Goal: Task Accomplishment & Management: Use online tool/utility

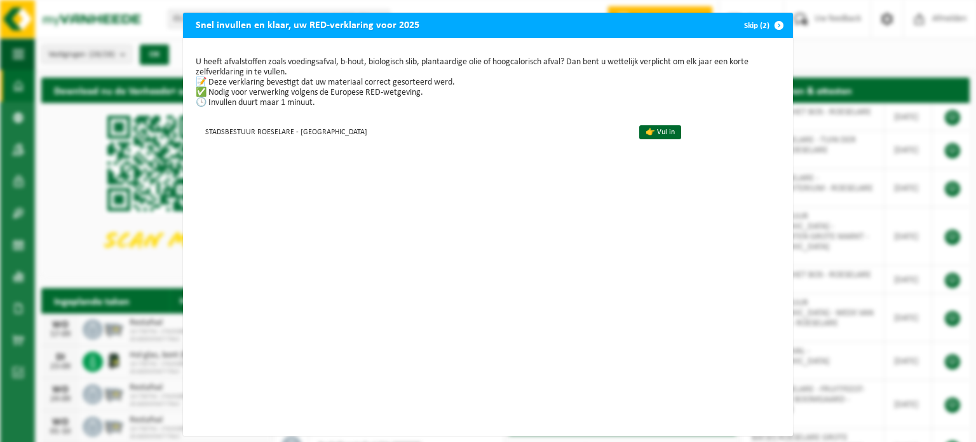
click at [775, 25] on span "button" at bounding box center [779, 25] width 25 height 25
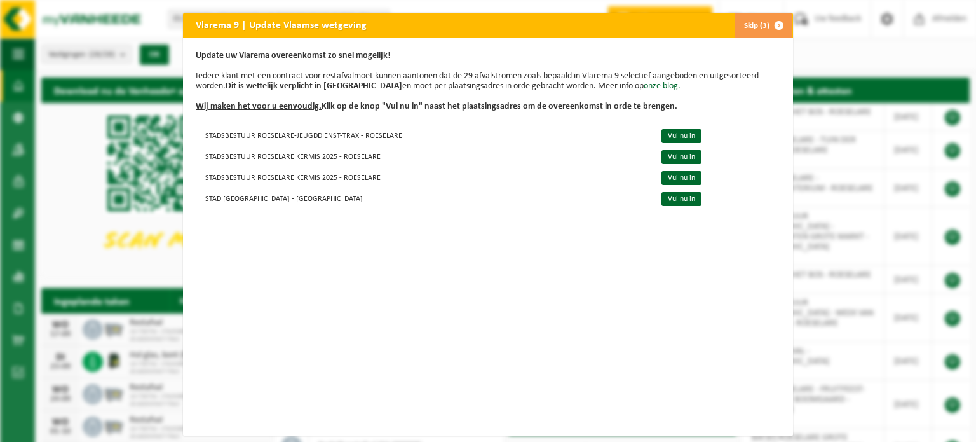
click at [778, 25] on span "button" at bounding box center [779, 25] width 25 height 25
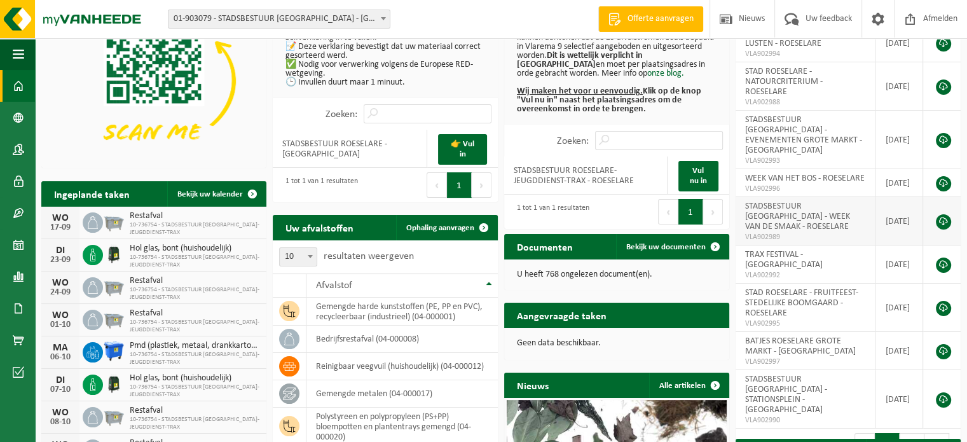
scroll to position [127, 0]
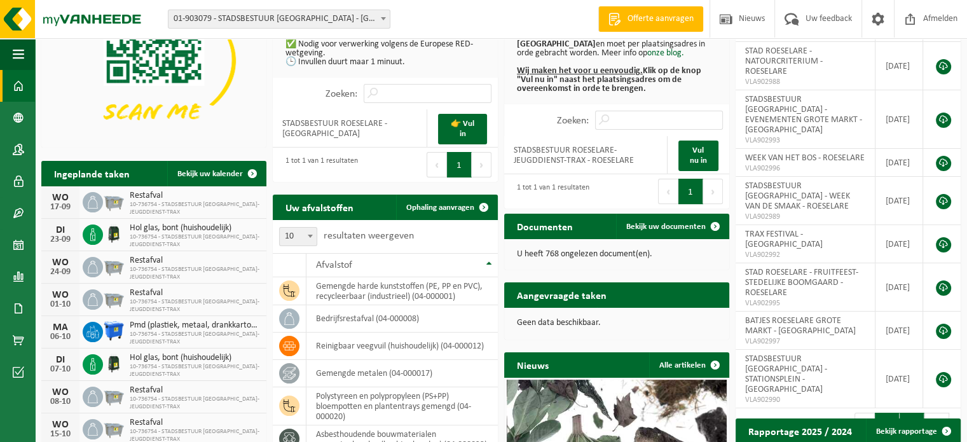
click at [915, 413] on button "2" at bounding box center [911, 425] width 25 height 25
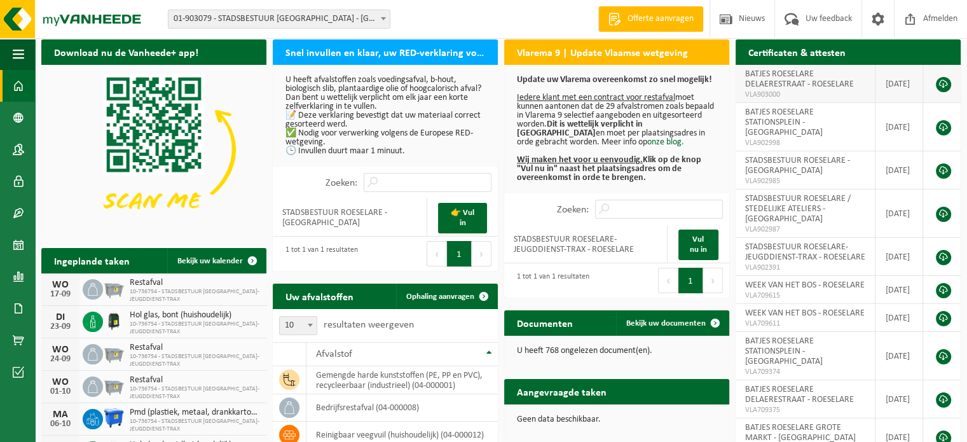
scroll to position [0, 0]
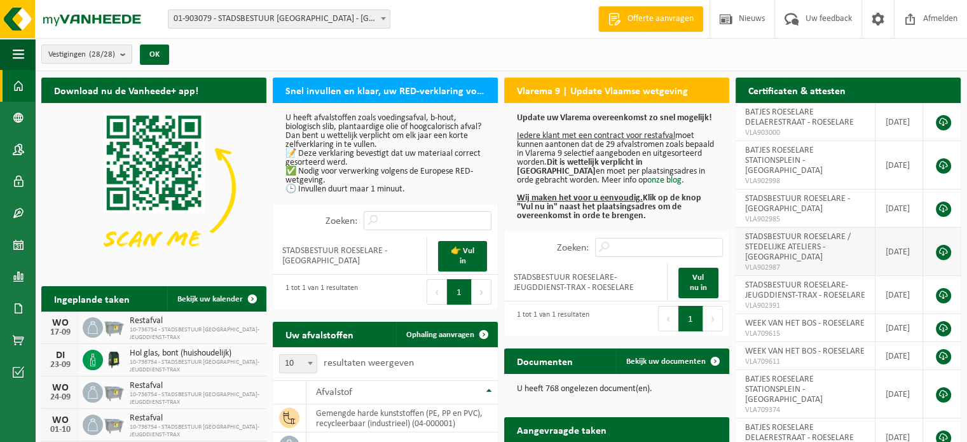
click at [798, 238] on span "STADSBESTUUR ROESELARE / STEDELIJKE ATELIERS - [GEOGRAPHIC_DATA]" at bounding box center [798, 247] width 106 height 30
click at [942, 245] on link at bounding box center [943, 252] width 15 height 15
click at [817, 280] on span "STADSBESTUUR ROESELARE-JEUGDDIENST-TRAX - ROESELARE" at bounding box center [805, 290] width 120 height 20
click at [806, 284] on span "STADSBESTUUR ROESELARE-JEUGDDIENST-TRAX - ROESELARE" at bounding box center [805, 290] width 120 height 20
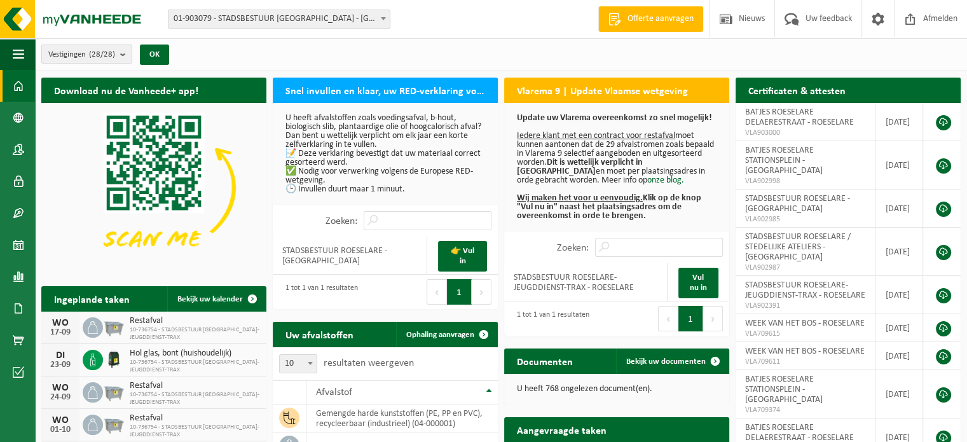
drag, startPoint x: 385, startPoint y: 17, endPoint x: 378, endPoint y: 22, distance: 8.6
click at [378, 22] on span at bounding box center [383, 18] width 13 height 17
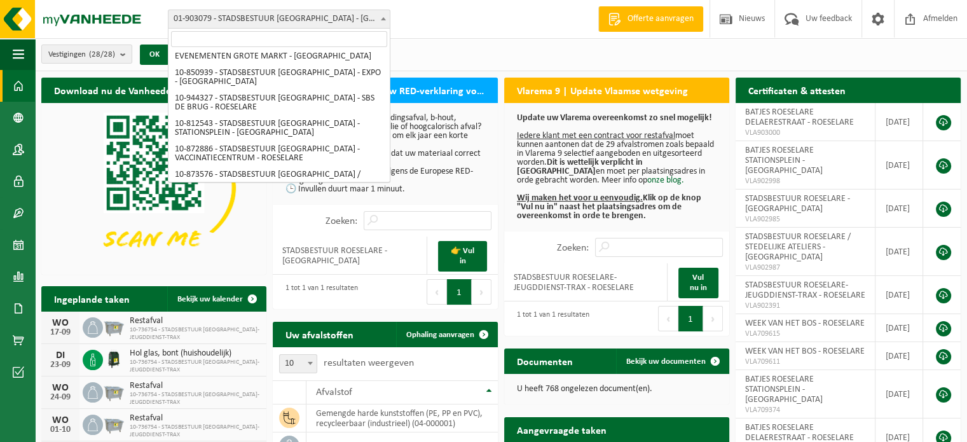
scroll to position [420, 0]
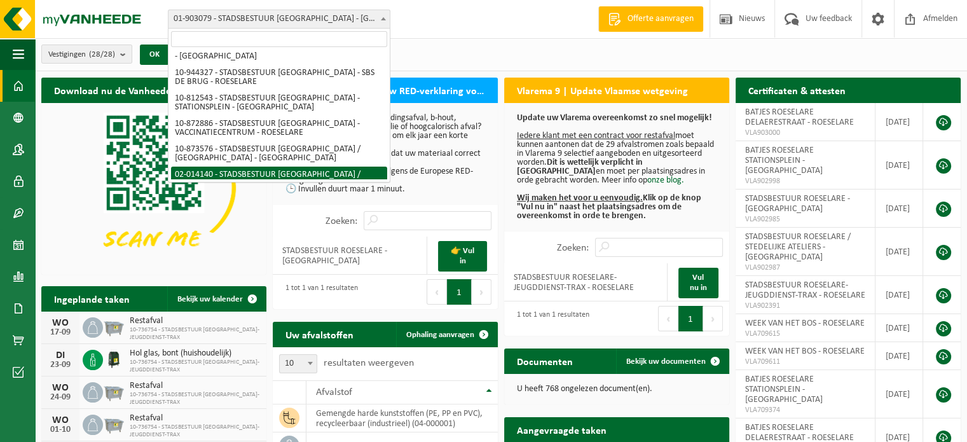
select select "2664"
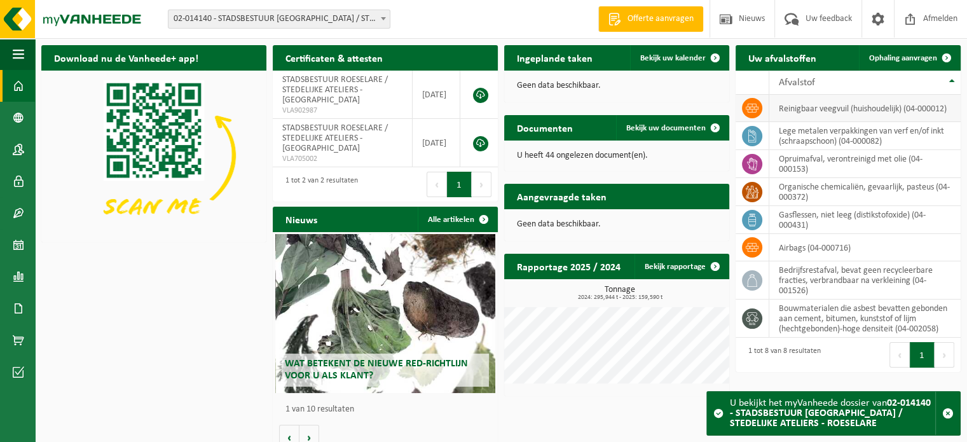
click at [835, 111] on td "reinigbaar veegvuil (huishoudelijk) (04-000012)" at bounding box center [864, 108] width 191 height 27
click at [781, 54] on h2 "Uw afvalstoffen" at bounding box center [781, 57] width 93 height 25
click at [948, 56] on span at bounding box center [946, 57] width 25 height 25
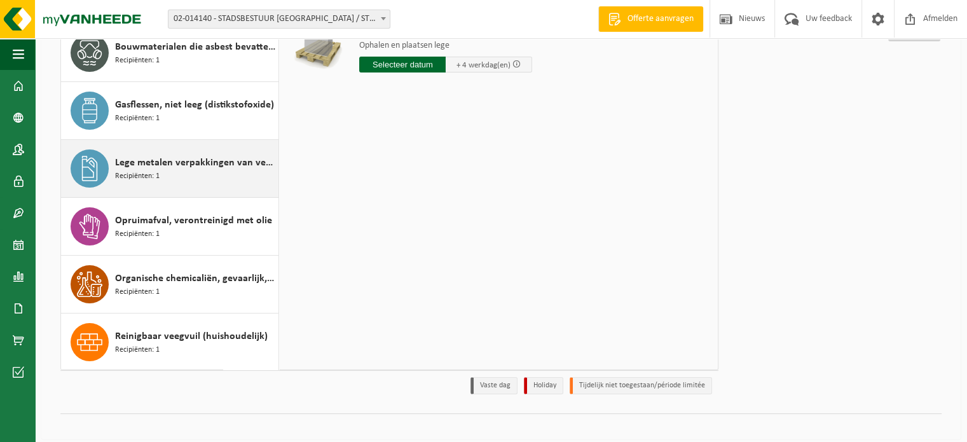
scroll to position [178, 0]
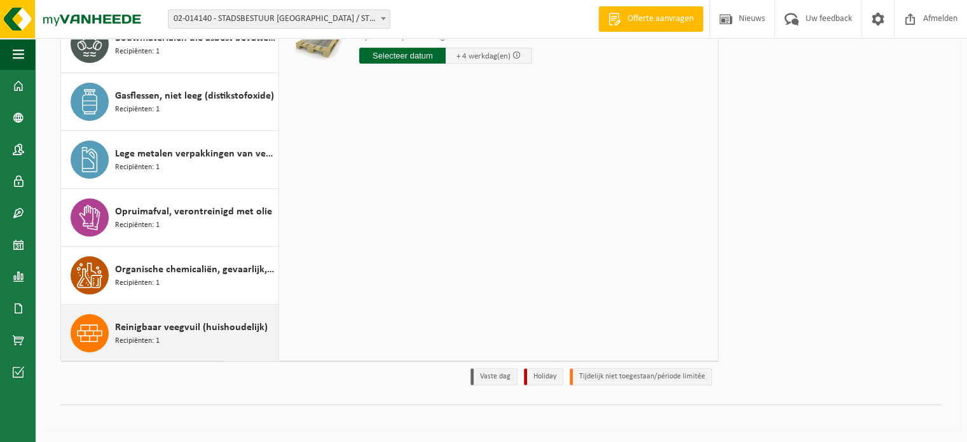
click at [150, 326] on span "Reinigbaar veegvuil (huishoudelijk)" at bounding box center [191, 327] width 153 height 15
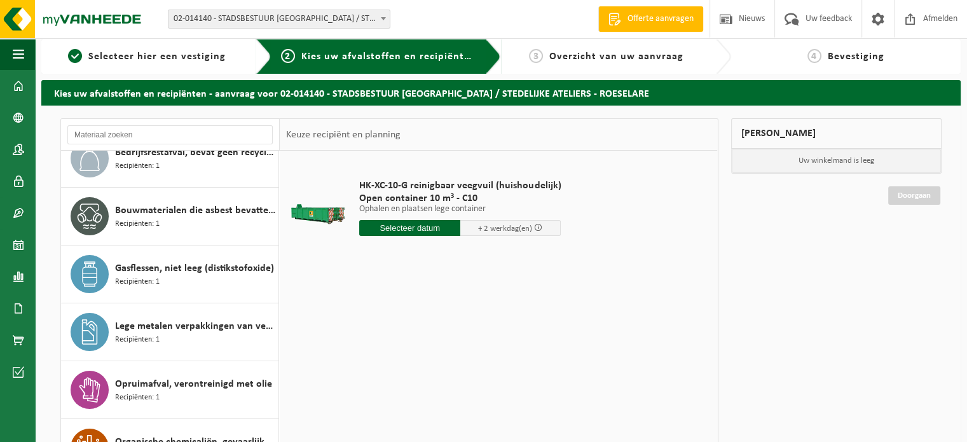
scroll to position [0, 0]
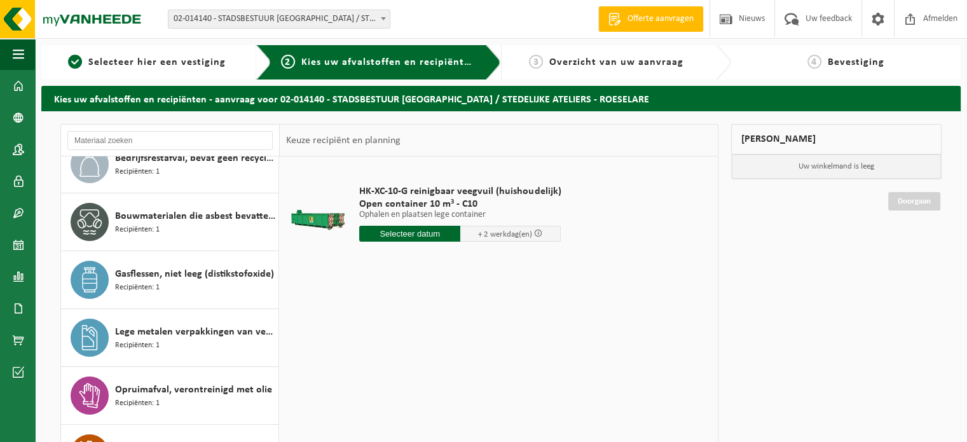
click at [411, 230] on input "text" at bounding box center [409, 234] width 101 height 16
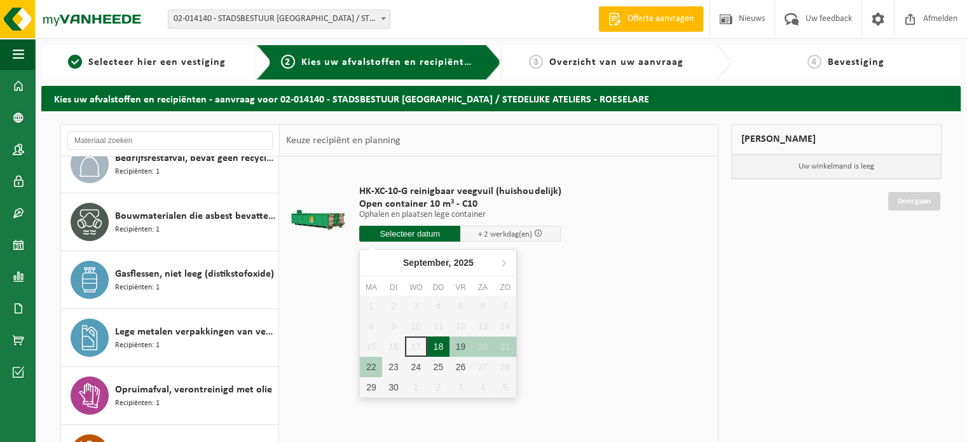
click at [445, 346] on div "18" at bounding box center [438, 346] width 22 height 20
type input "Van 2025-09-18"
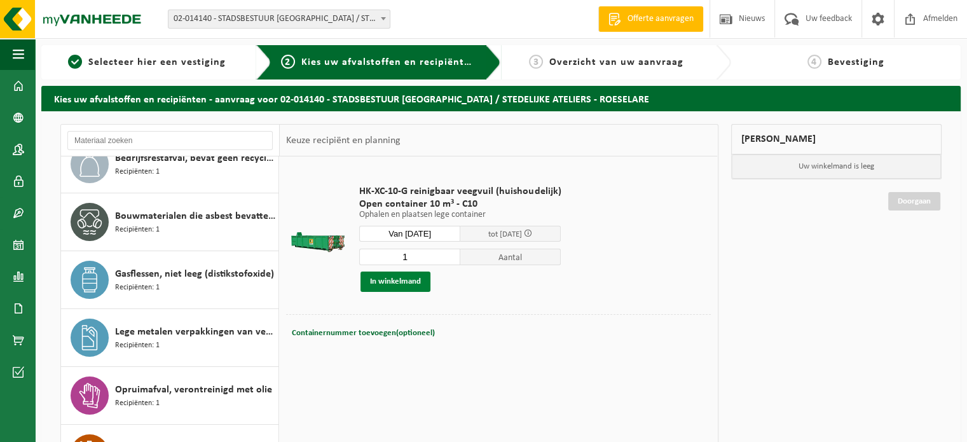
click at [397, 279] on button "In winkelmand" at bounding box center [395, 281] width 70 height 20
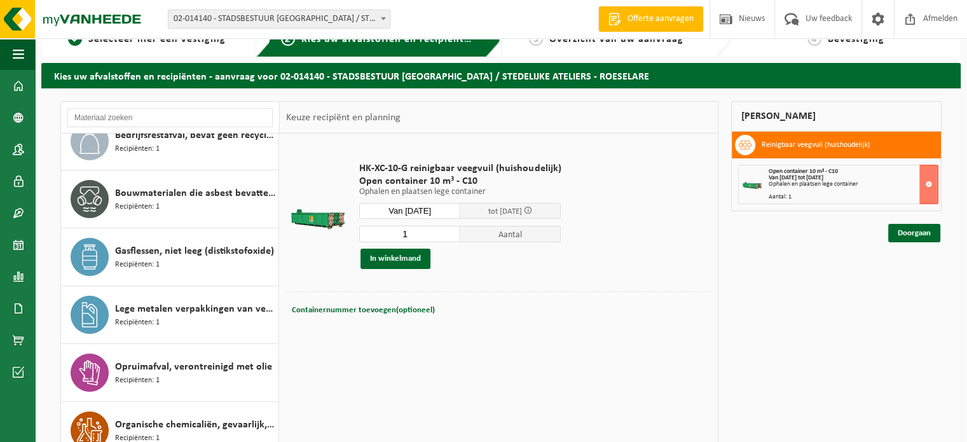
scroll to position [64, 0]
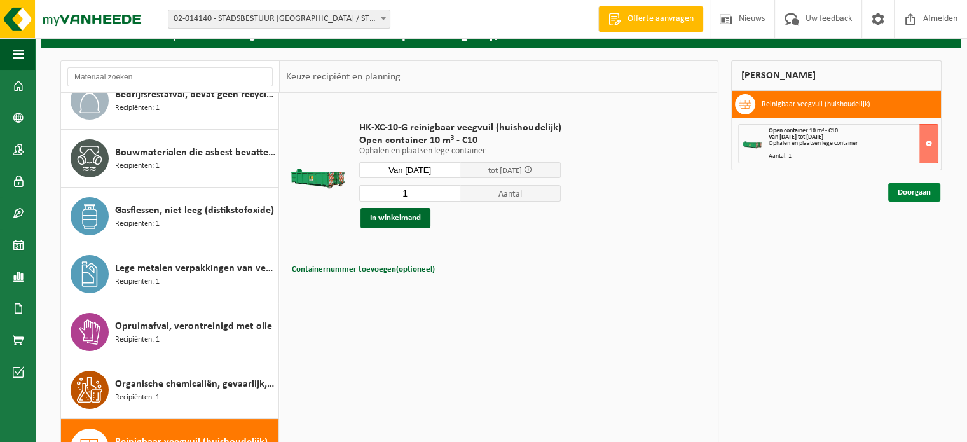
click at [910, 197] on link "Doorgaan" at bounding box center [914, 192] width 52 height 18
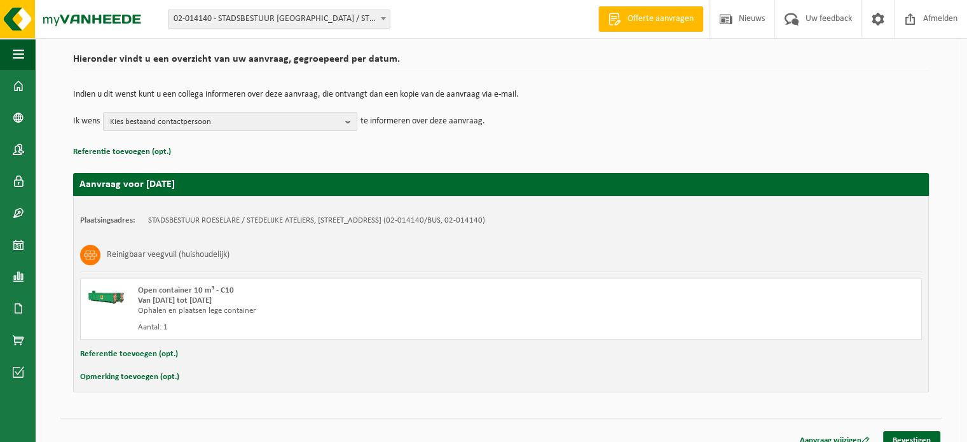
scroll to position [102, 0]
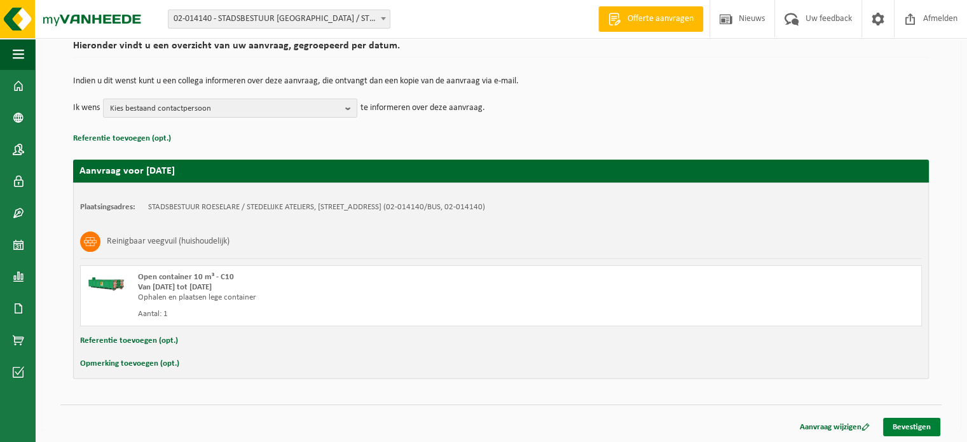
click at [903, 425] on link "Bevestigen" at bounding box center [911, 427] width 57 height 18
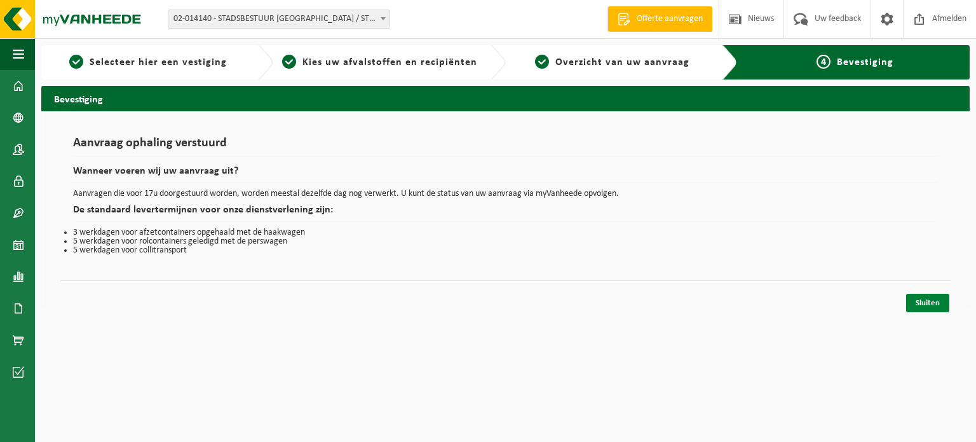
click at [929, 306] on link "Sluiten" at bounding box center [927, 303] width 43 height 18
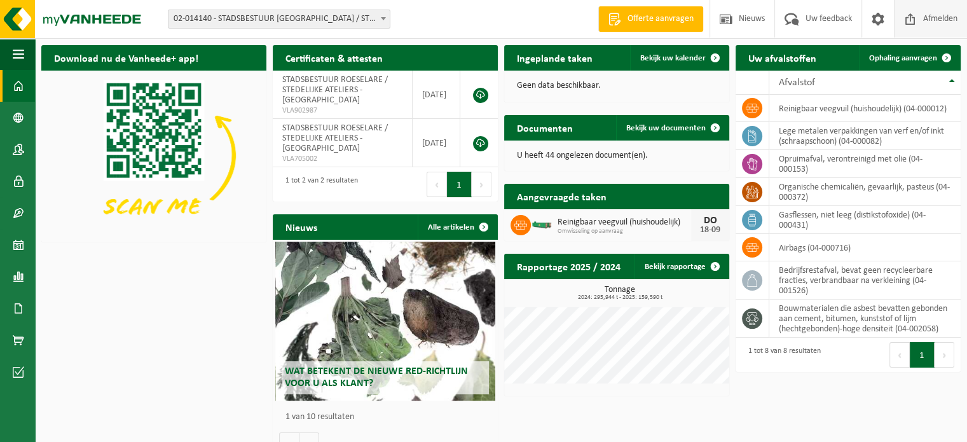
click at [910, 20] on span at bounding box center [910, 19] width 19 height 38
